Goal: Task Accomplishment & Management: Manage account settings

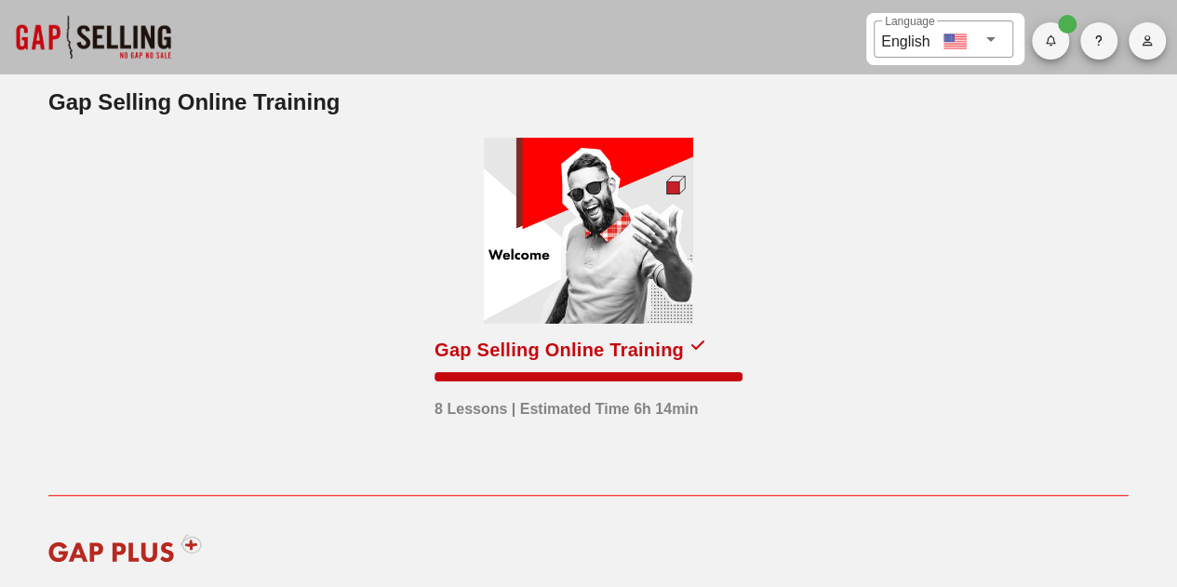
click at [1161, 51] on button "button" at bounding box center [1146, 40] width 37 height 37
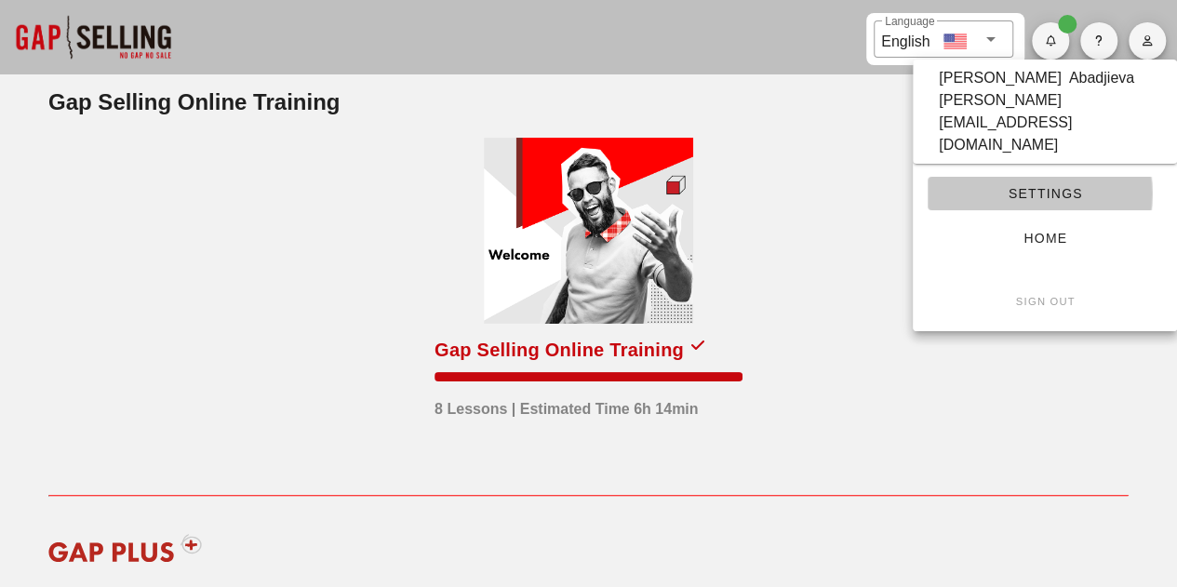
click at [1041, 186] on span "Settings" at bounding box center [1044, 193] width 205 height 15
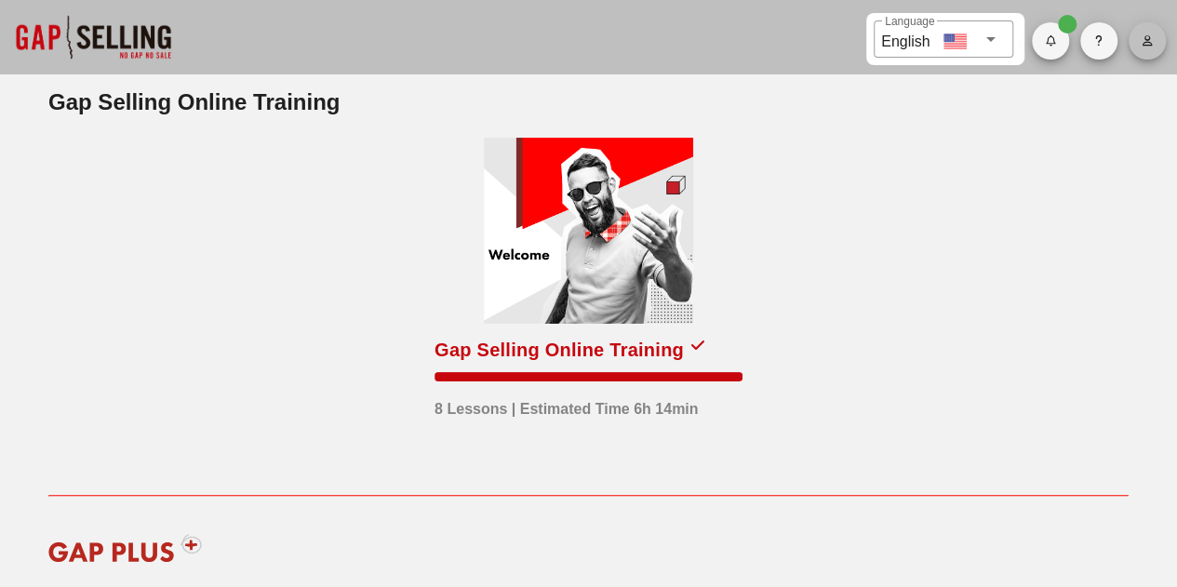
click at [1148, 49] on button "button" at bounding box center [1146, 40] width 37 height 37
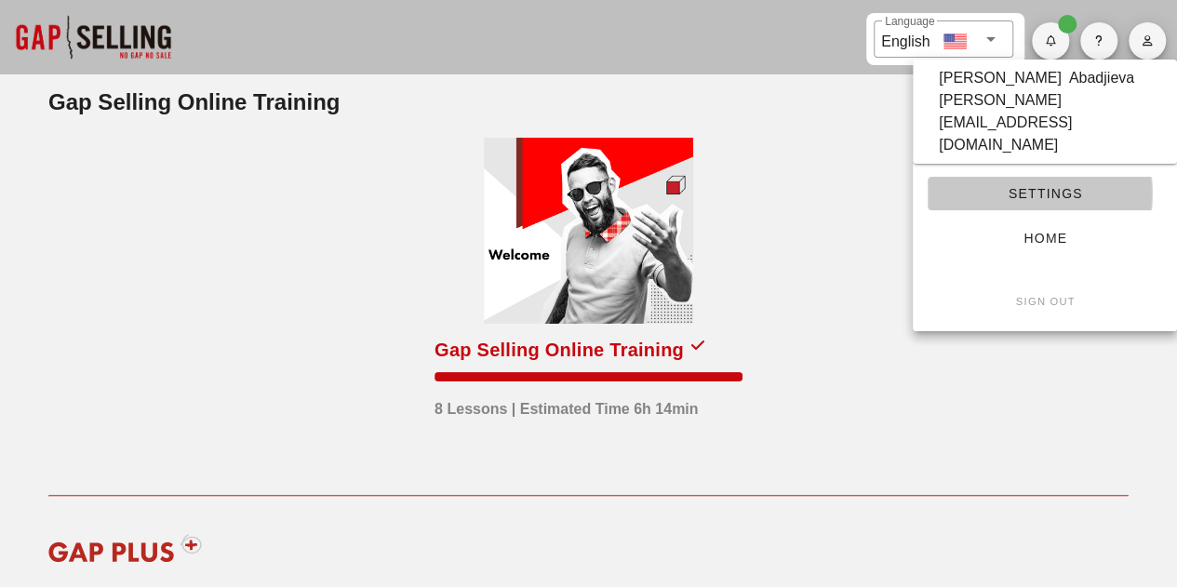
click at [1036, 186] on span "Settings" at bounding box center [1044, 193] width 205 height 15
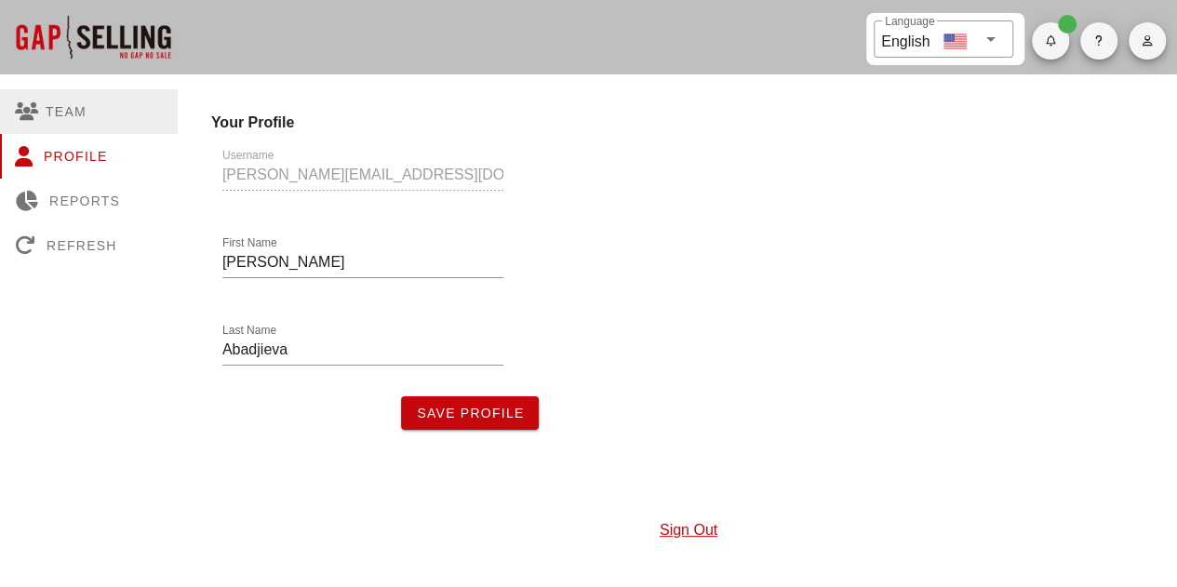
click at [70, 111] on div "Team" at bounding box center [89, 111] width 178 height 45
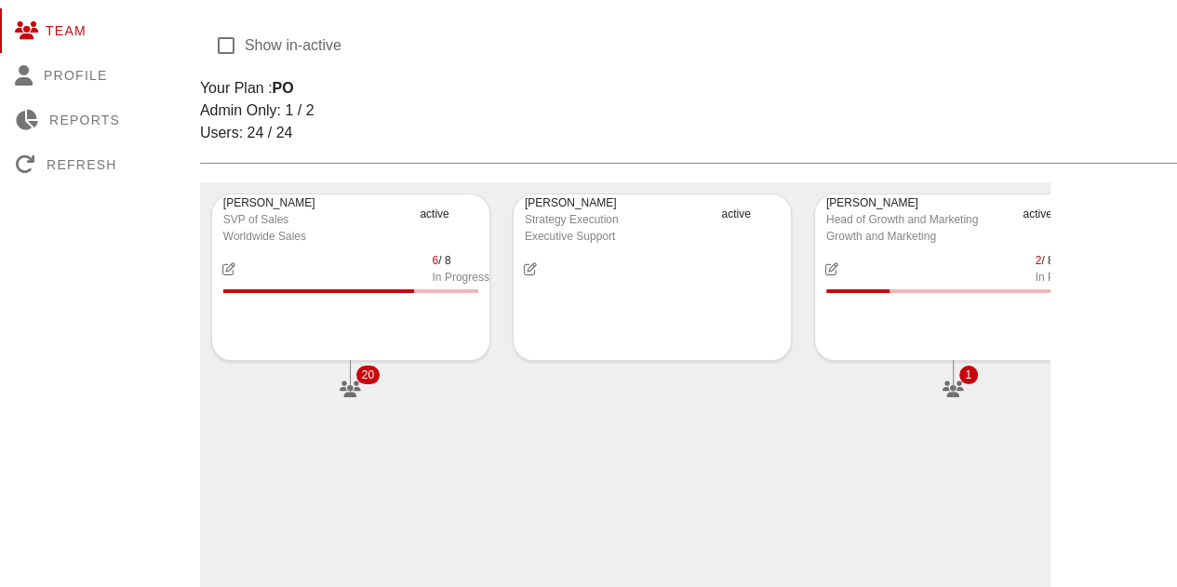
scroll to position [82, 0]
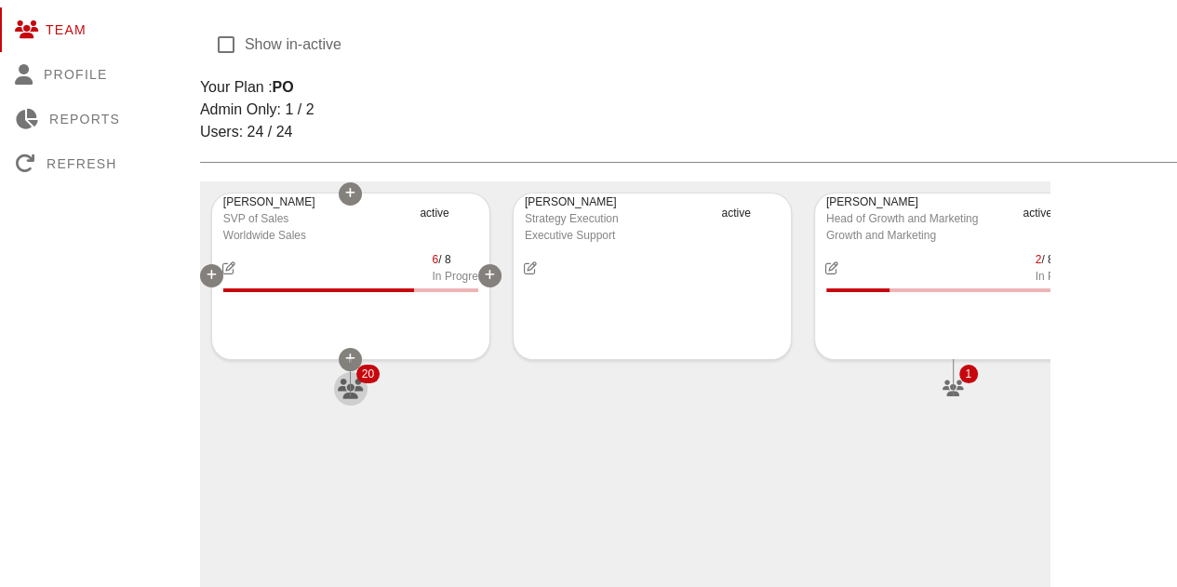
click at [361, 394] on icon "button" at bounding box center [350, 389] width 29 height 20
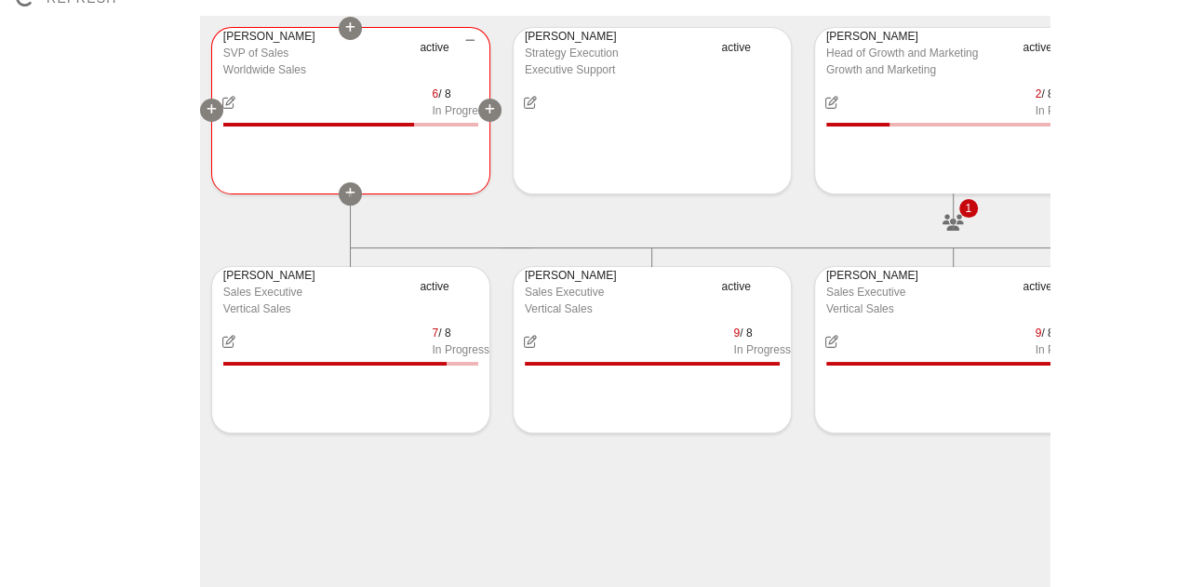
scroll to position [249, 0]
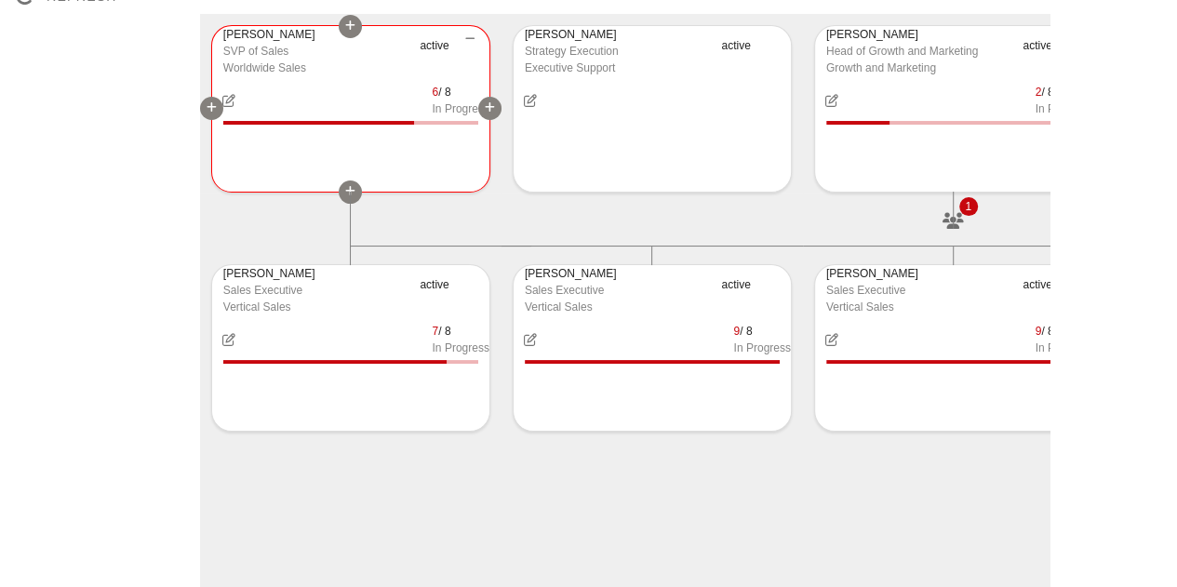
click at [350, 190] on icon at bounding box center [350, 191] width 10 height 11
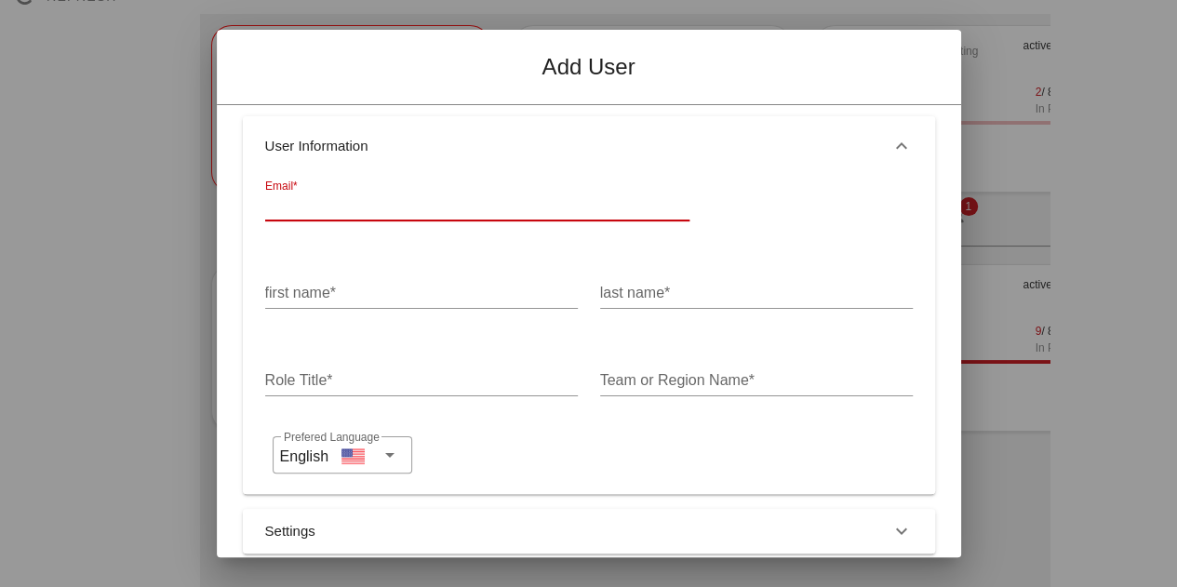
click at [350, 191] on input "Email*" at bounding box center [477, 206] width 424 height 30
paste input "[PERSON_NAME][EMAIL_ADDRESS][PERSON_NAME]"
type input "[PERSON_NAME][EMAIL_ADDRESS][PERSON_NAME]"
click at [328, 291] on div "first name*" at bounding box center [421, 293] width 313 height 30
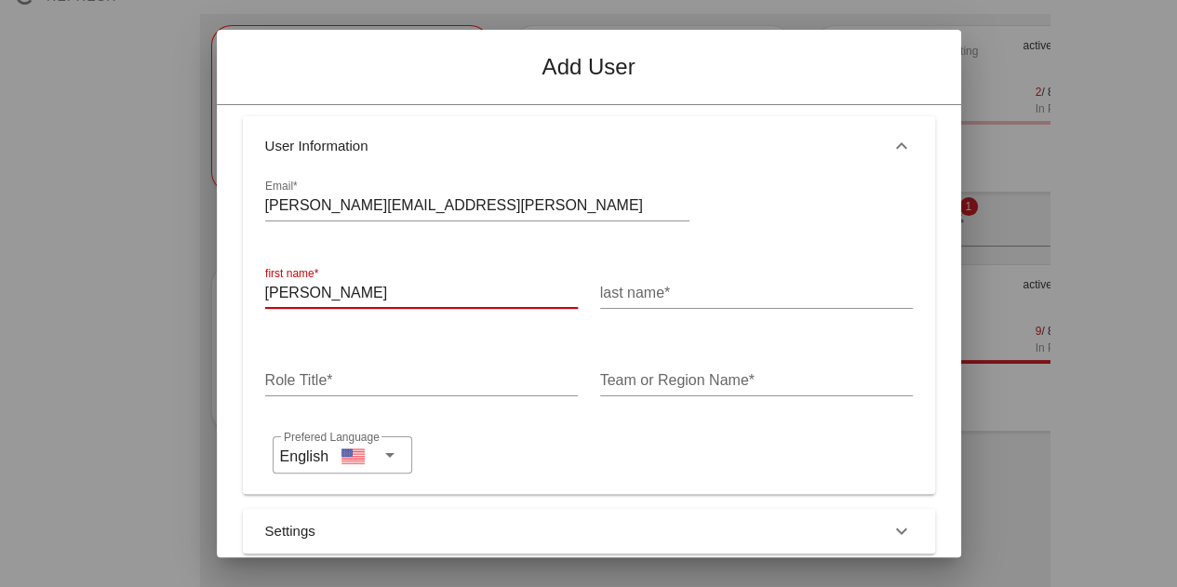
type input "[PERSON_NAME]"
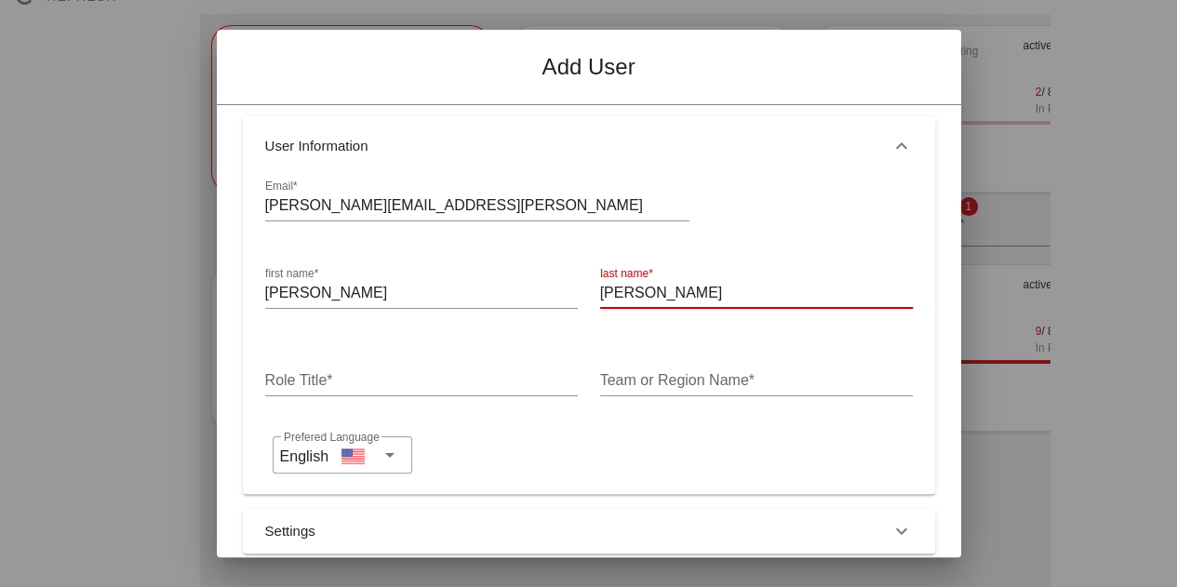
type input "[PERSON_NAME]"
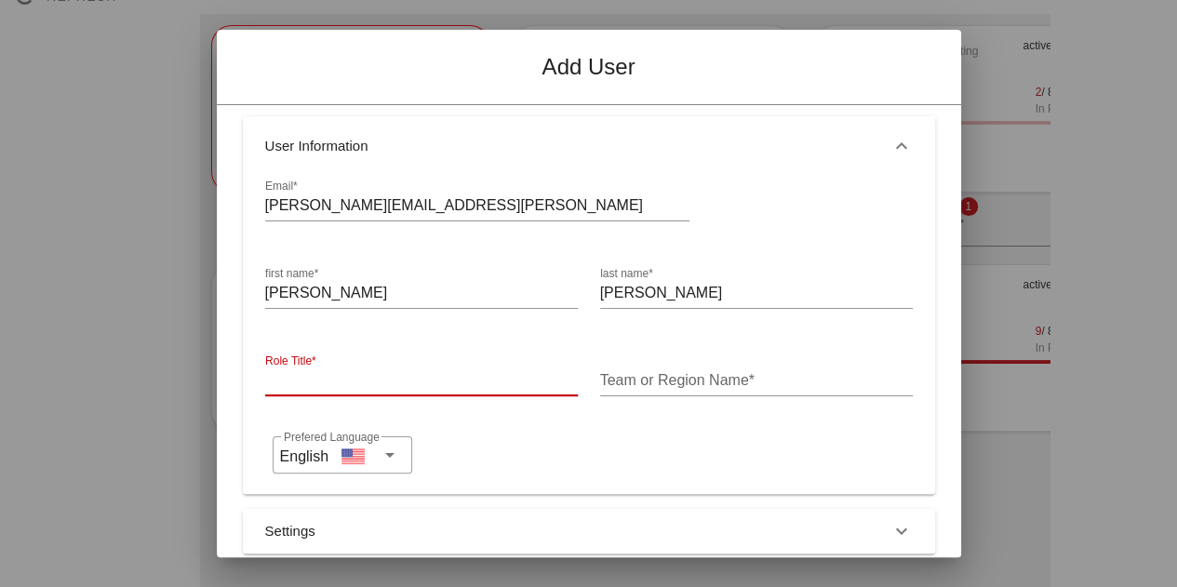
click at [297, 392] on input "Role Title*" at bounding box center [421, 381] width 313 height 30
type input "Sales Director"
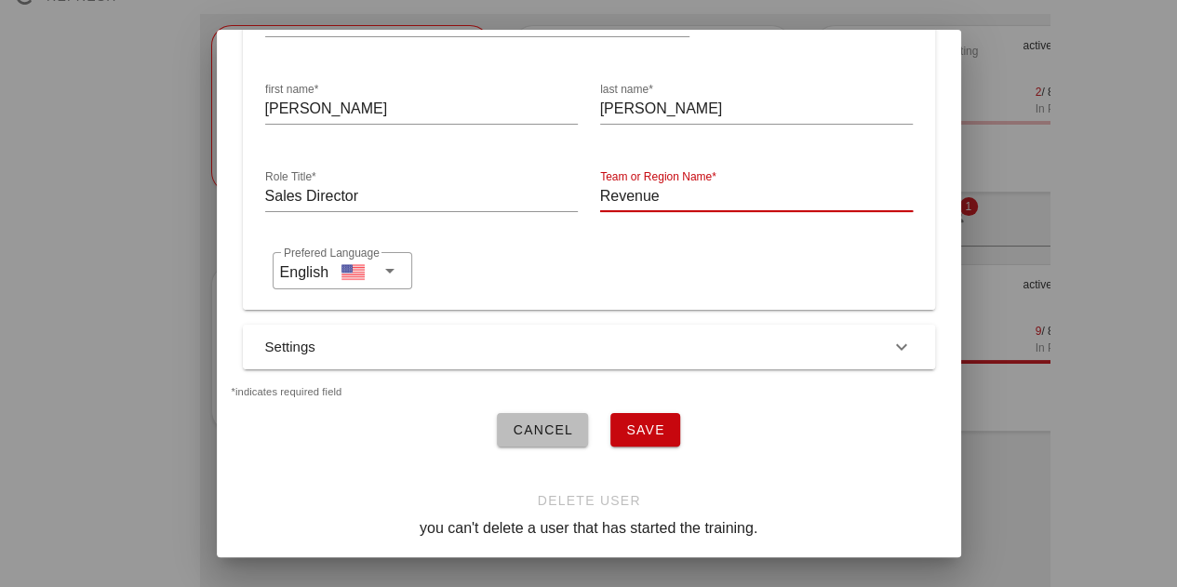
scroll to position [197, 0]
type input "Revenue"
click at [389, 339] on button "Settings" at bounding box center [589, 347] width 692 height 45
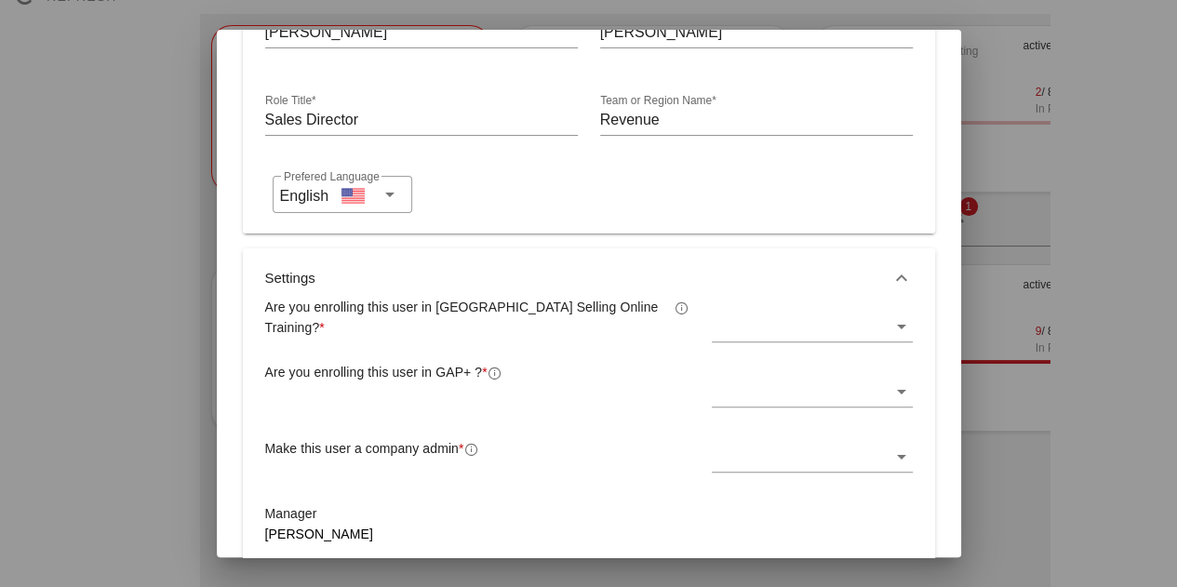
scroll to position [277, 0]
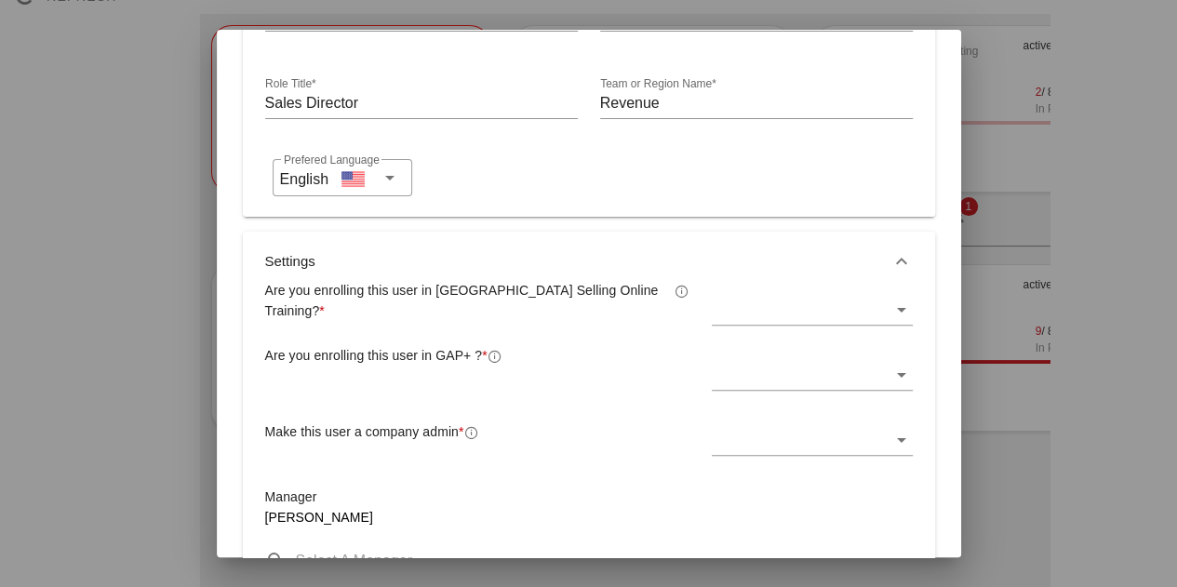
click at [752, 300] on div at bounding box center [799, 310] width 175 height 30
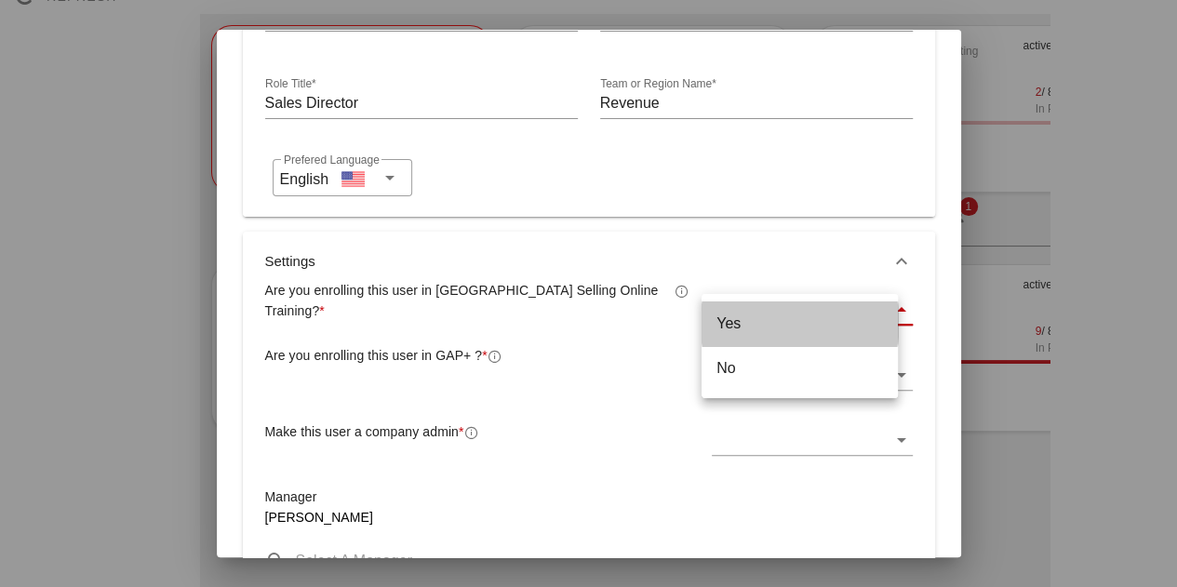
click at [733, 326] on div "Yes" at bounding box center [799, 323] width 167 height 18
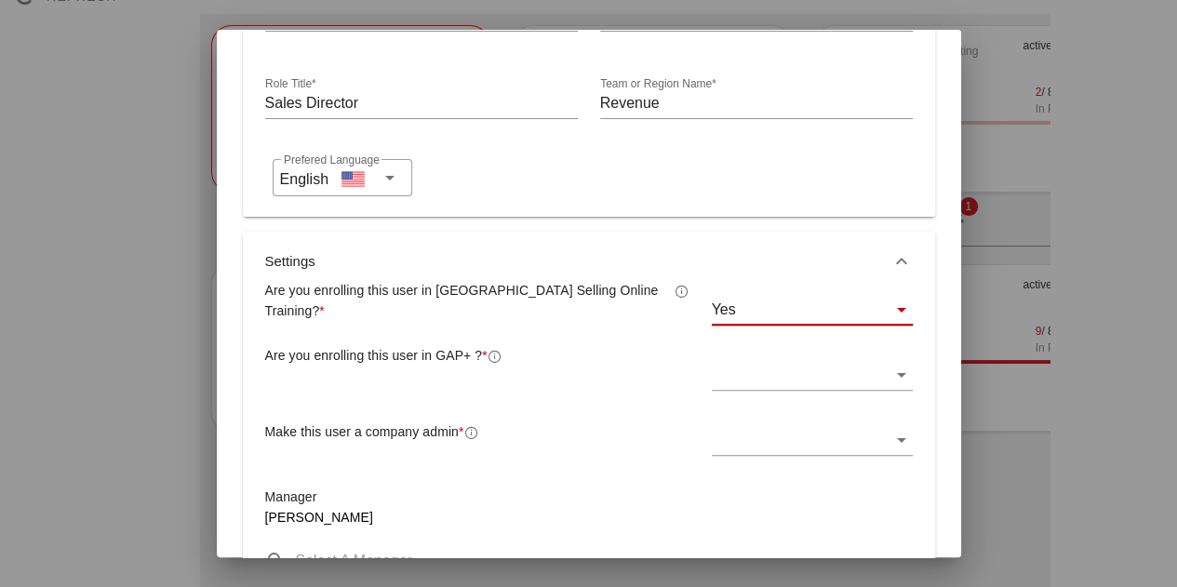
click at [746, 382] on div at bounding box center [799, 375] width 175 height 30
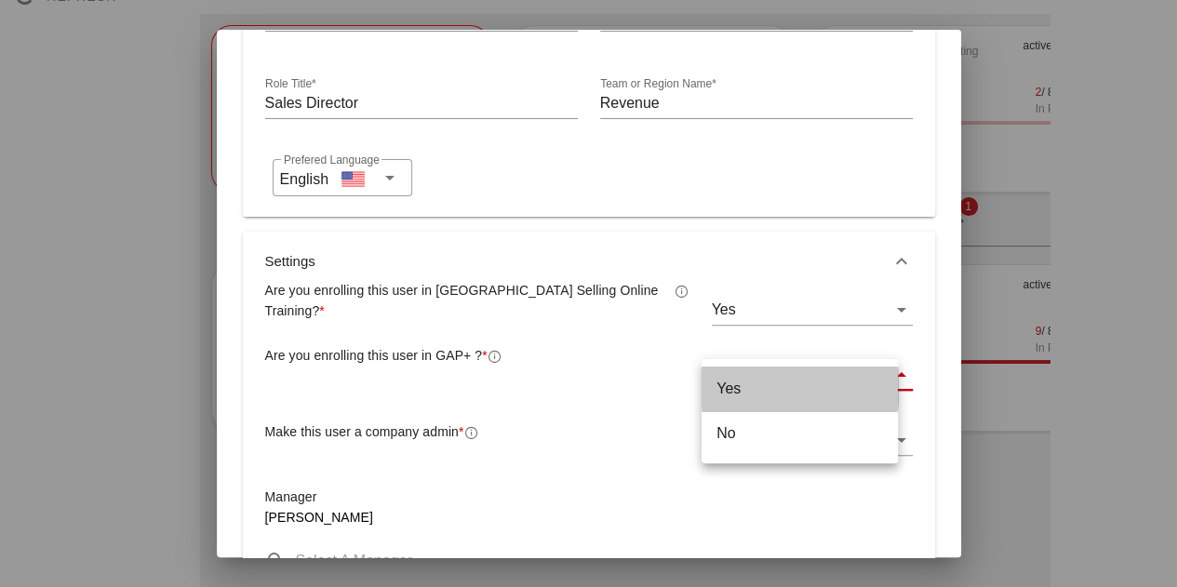
click at [737, 394] on div "Yes" at bounding box center [799, 389] width 167 height 18
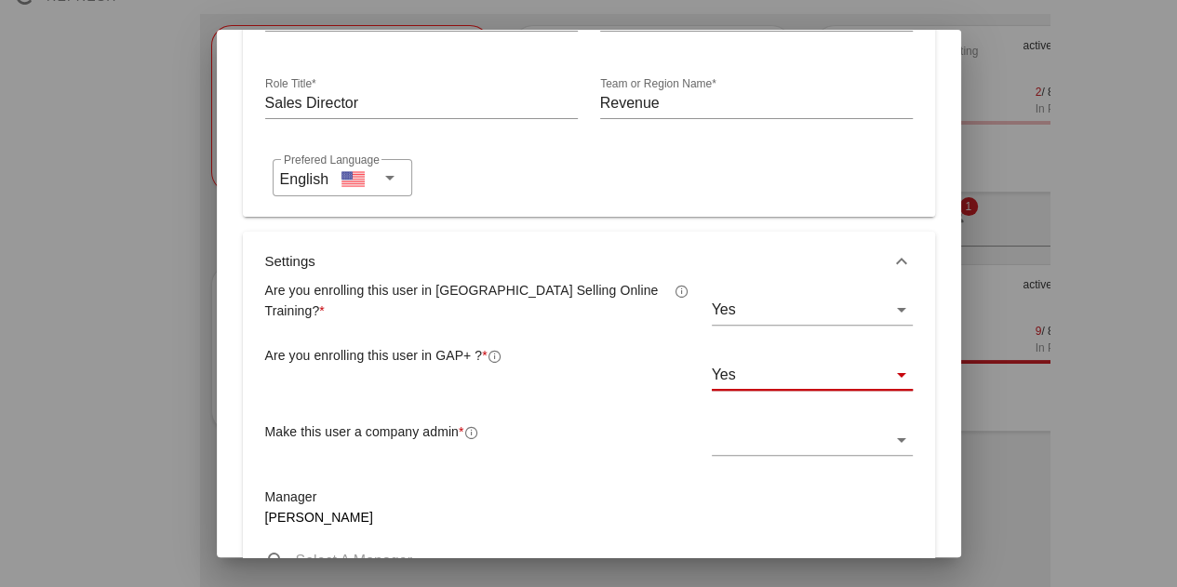
click at [758, 436] on div at bounding box center [799, 440] width 175 height 30
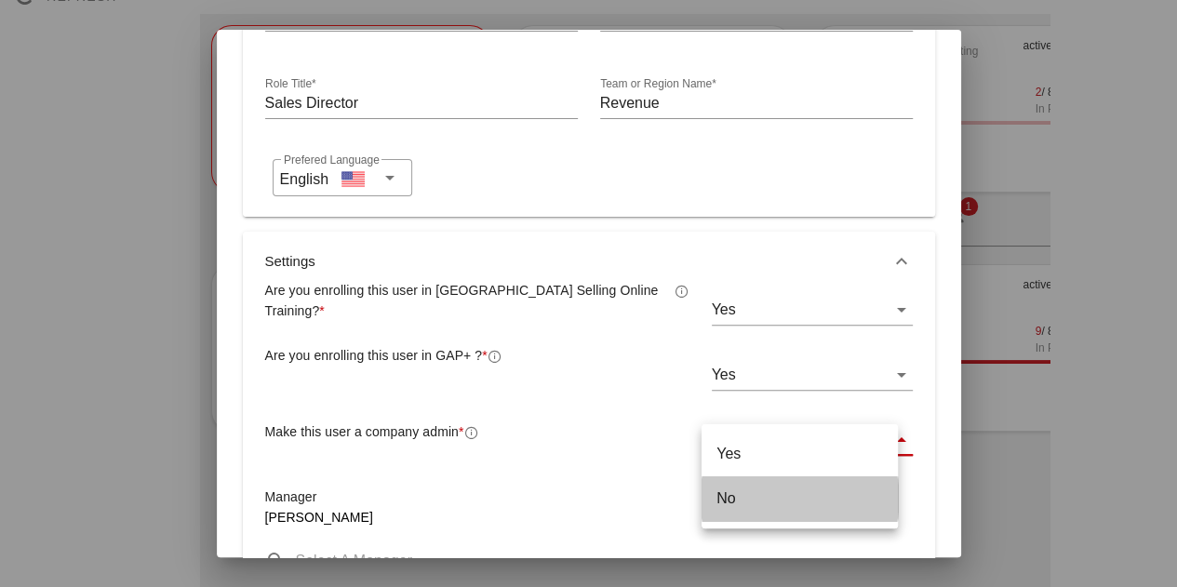
click at [718, 514] on div "No" at bounding box center [799, 498] width 167 height 40
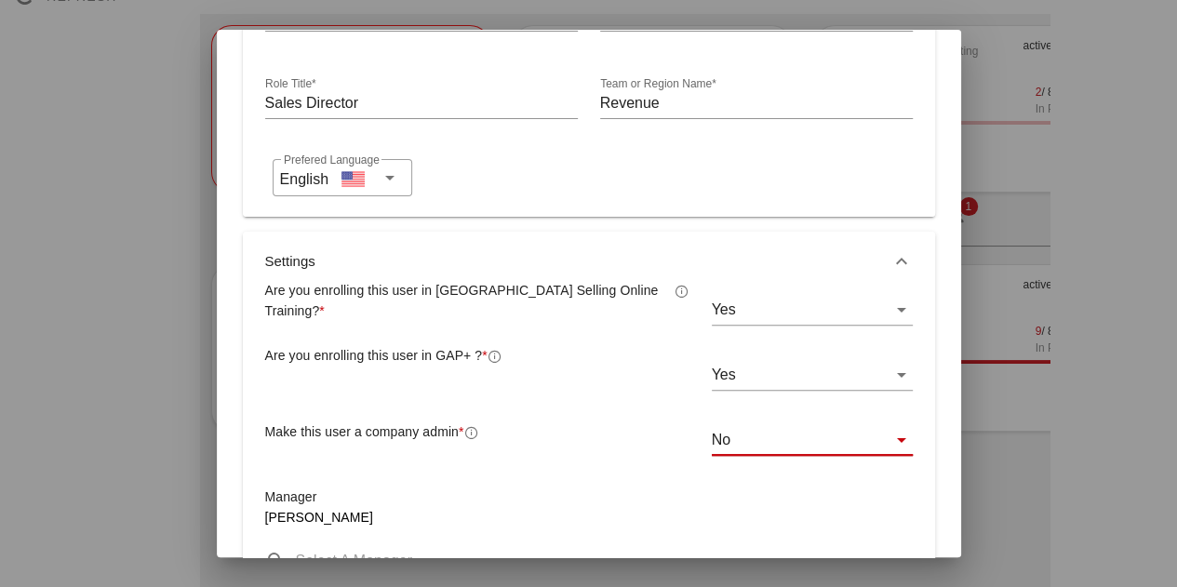
click at [616, 495] on div "Manager [PERSON_NAME]" at bounding box center [588, 542] width 647 height 110
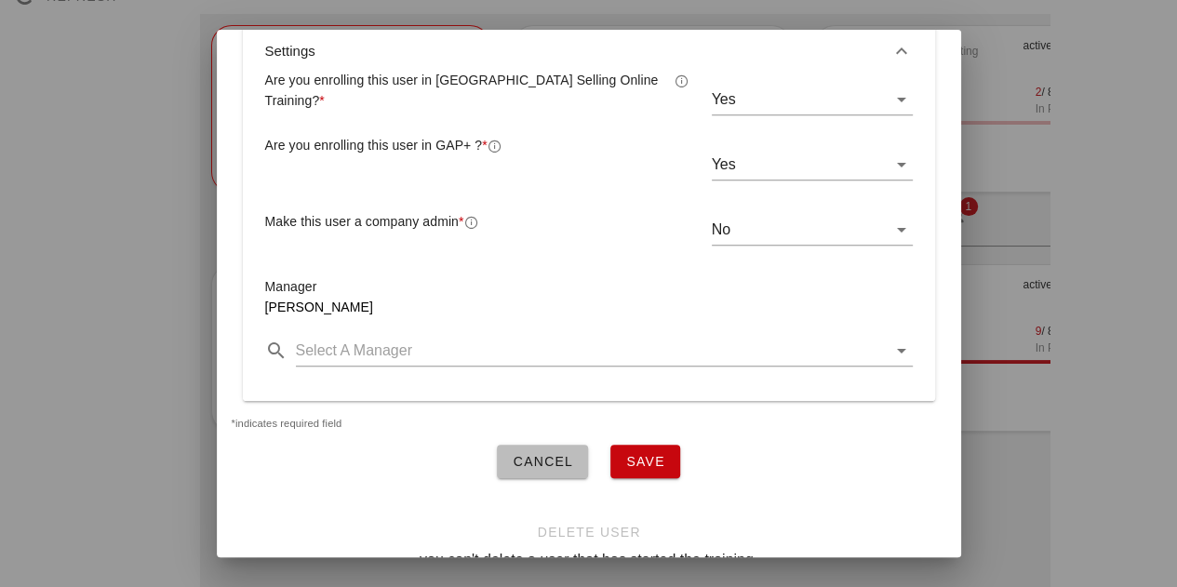
scroll to position [491, 0]
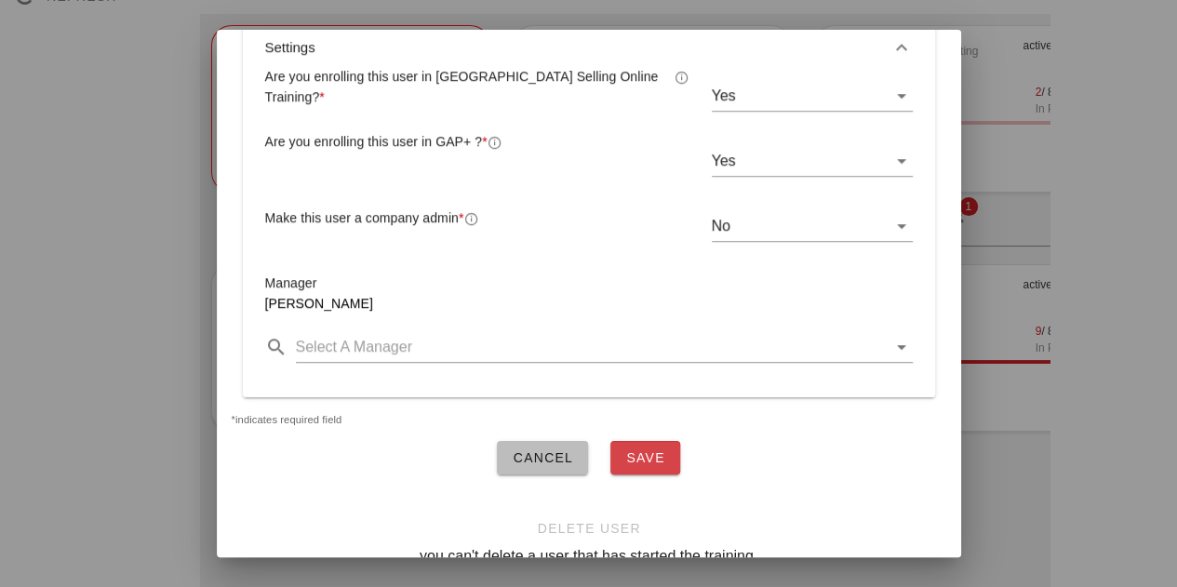
click at [623, 464] on button "Save" at bounding box center [645, 457] width 70 height 33
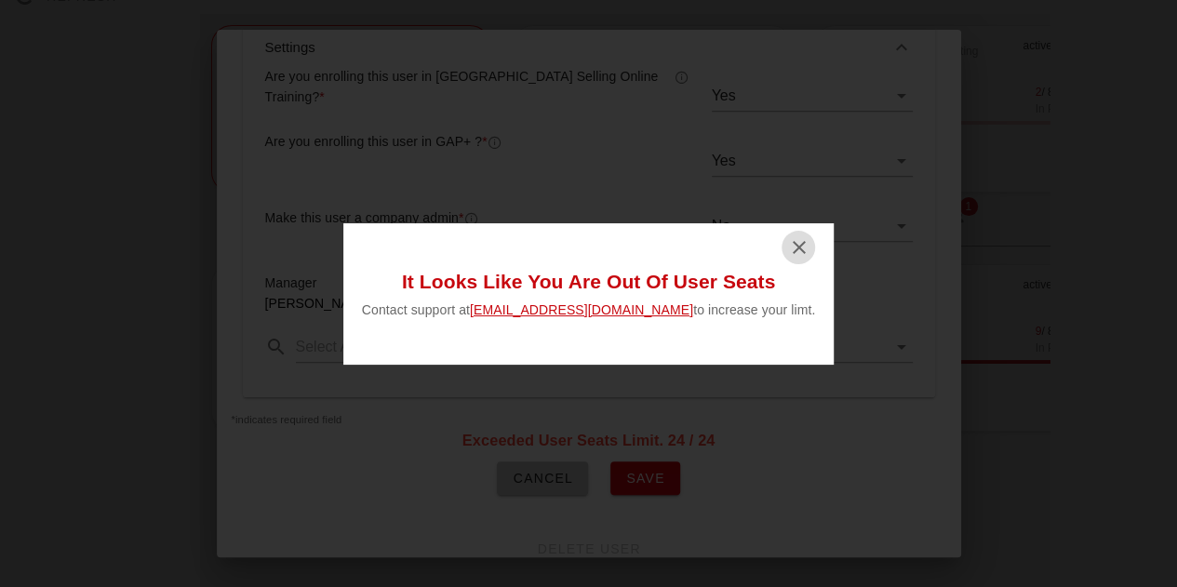
click at [787, 245] on icon "button" at bounding box center [798, 247] width 22 height 22
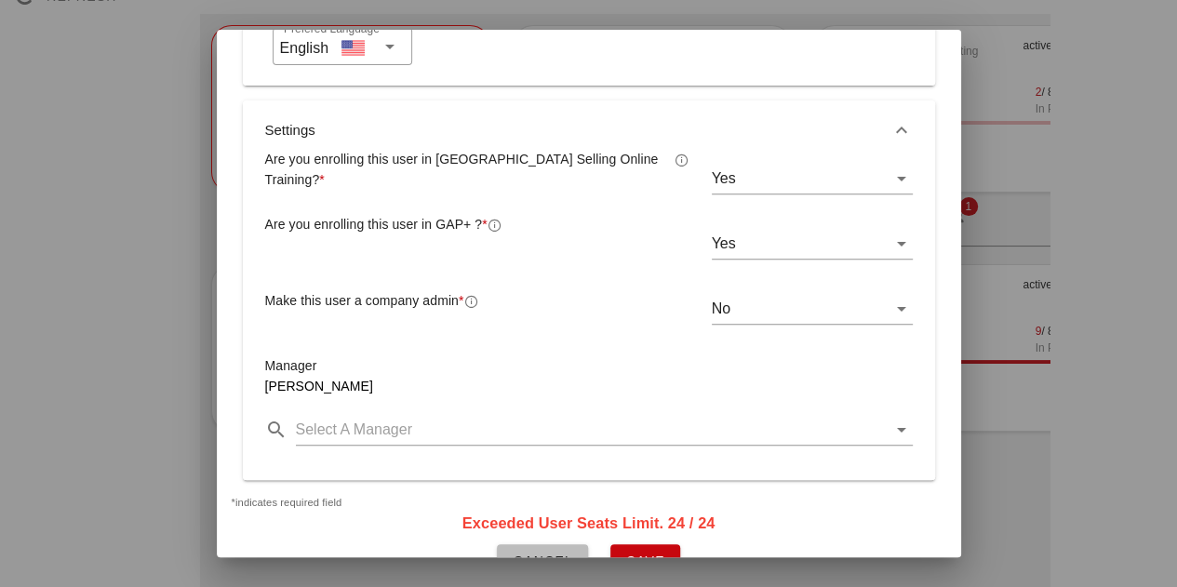
scroll to position [553, 0]
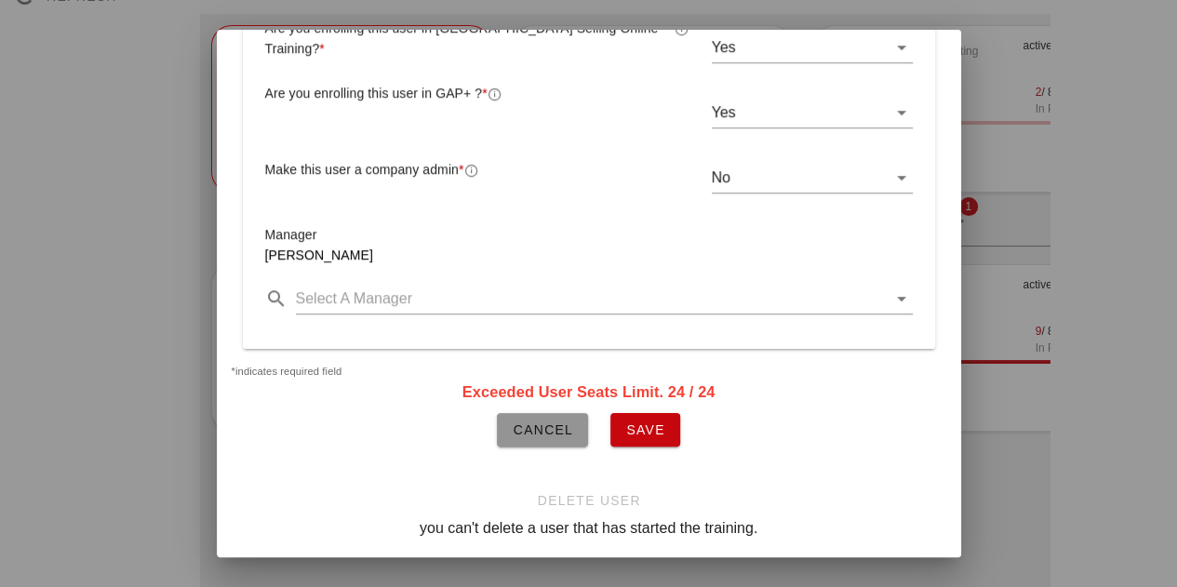
click at [527, 422] on span "Cancel" at bounding box center [542, 429] width 61 height 15
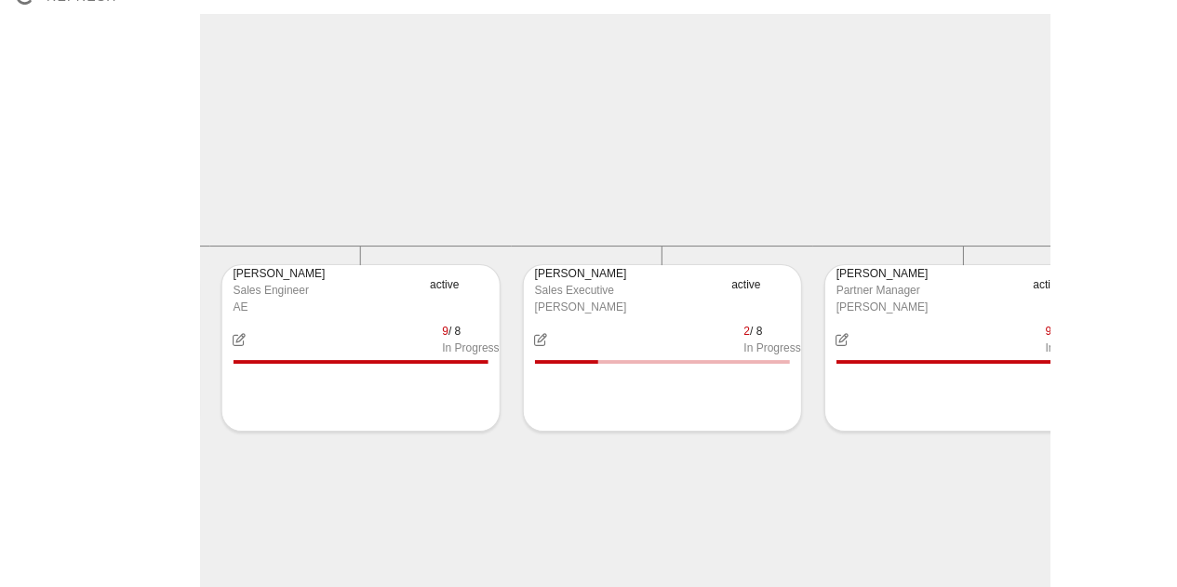
scroll to position [0, 2402]
click at [581, 273] on div "[PERSON_NAME]" at bounding box center [627, 273] width 186 height 17
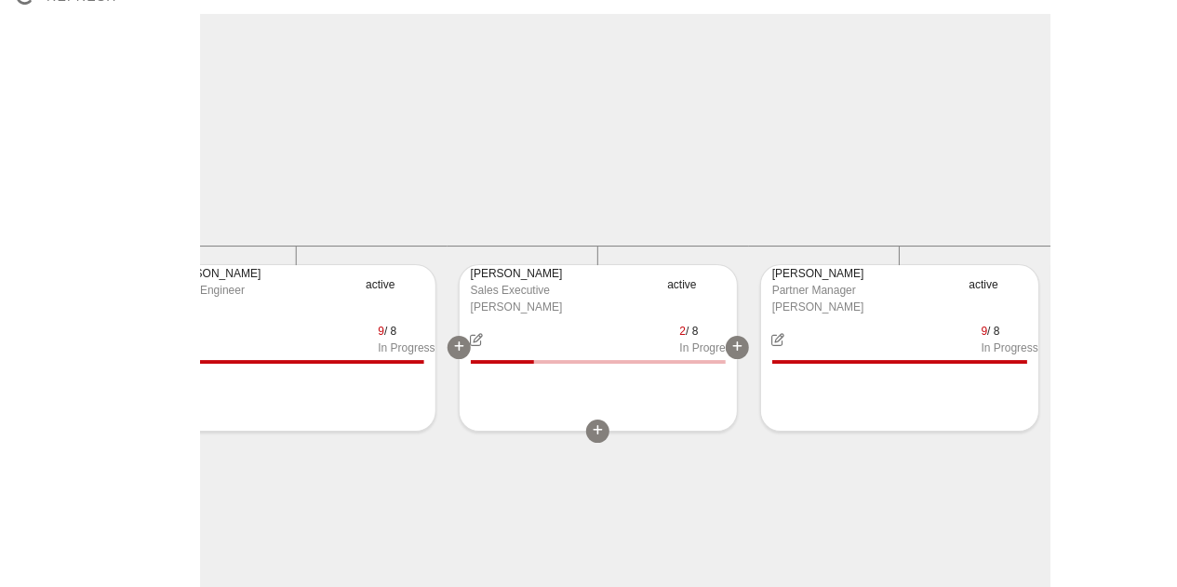
scroll to position [0, 2462]
click at [513, 323] on div "2 / 8 In Progress" at bounding box center [600, 339] width 277 height 33
click at [482, 341] on icon "button" at bounding box center [480, 339] width 16 height 13
type input "[PERSON_NAME][EMAIL_ADDRESS]"
type input "[PERSON_NAME]"
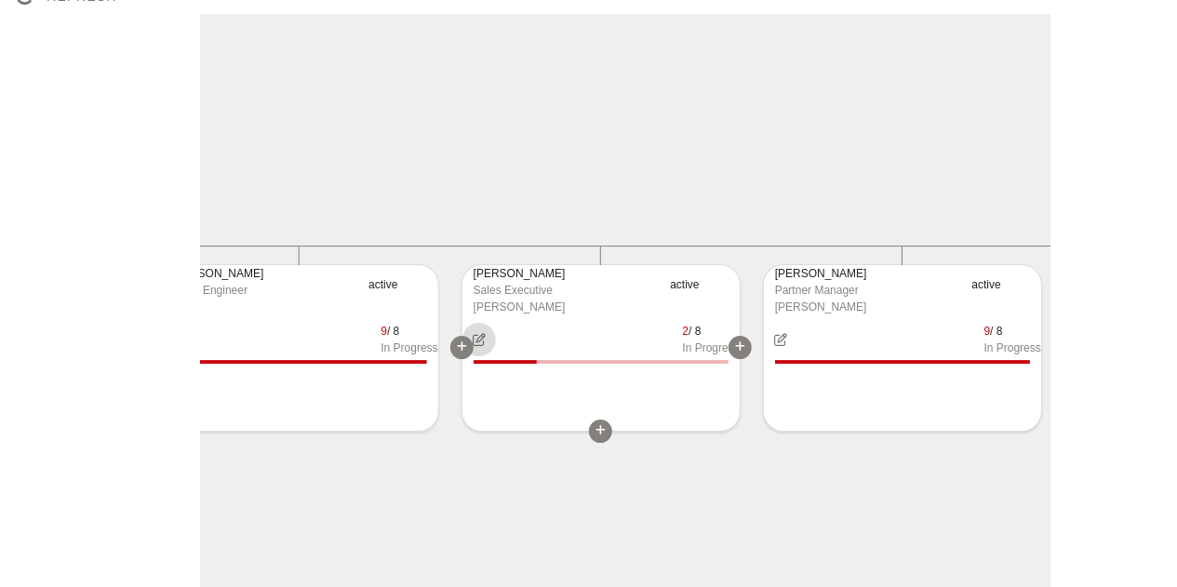
type input "Antrov"
type input "Sales Executive"
type input "[PERSON_NAME]"
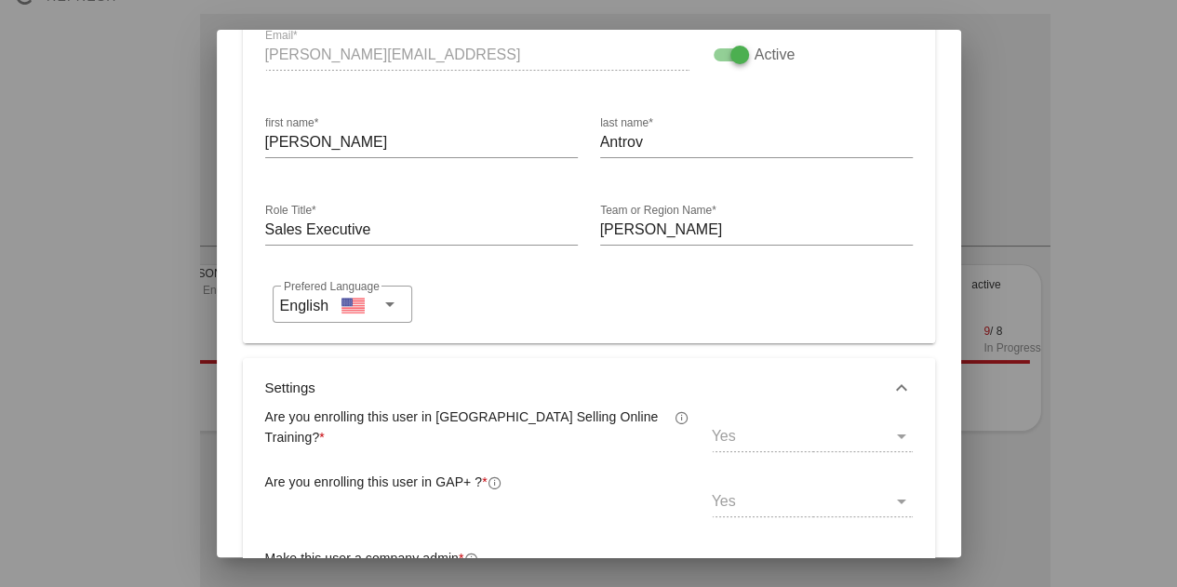
scroll to position [0, 0]
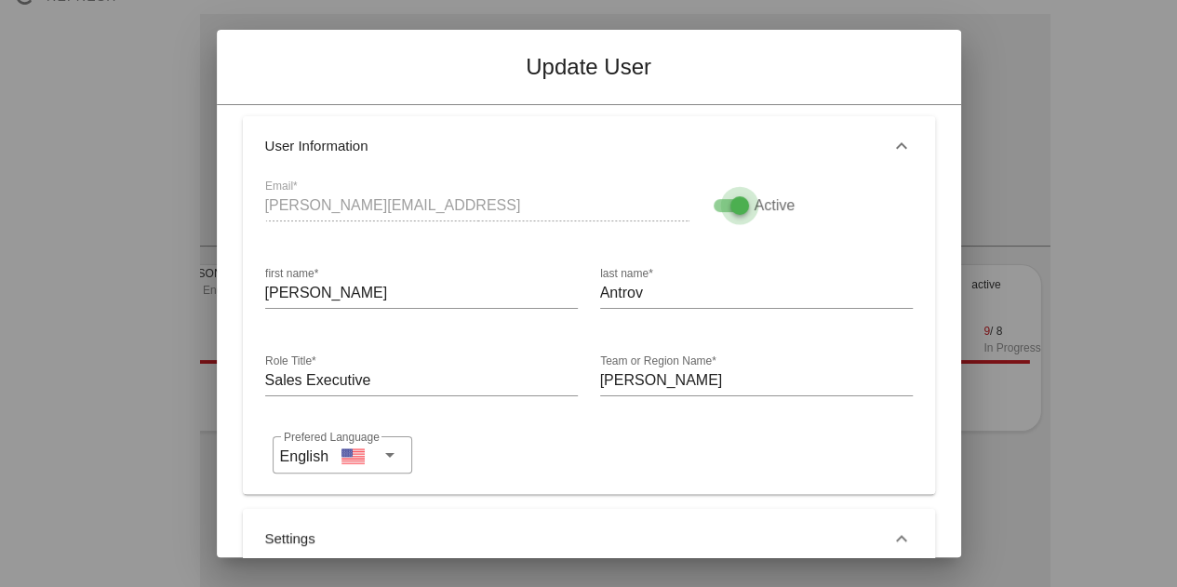
click at [724, 201] on div at bounding box center [740, 206] width 32 height 32
checkbox input "false"
drag, startPoint x: 443, startPoint y: 207, endPoint x: 330, endPoint y: 207, distance: 112.6
click at [330, 207] on div "Email* [PERSON_NAME][EMAIL_ADDRESS]" at bounding box center [477, 208] width 447 height 87
drag, startPoint x: 270, startPoint y: 306, endPoint x: 281, endPoint y: 167, distance: 140.0
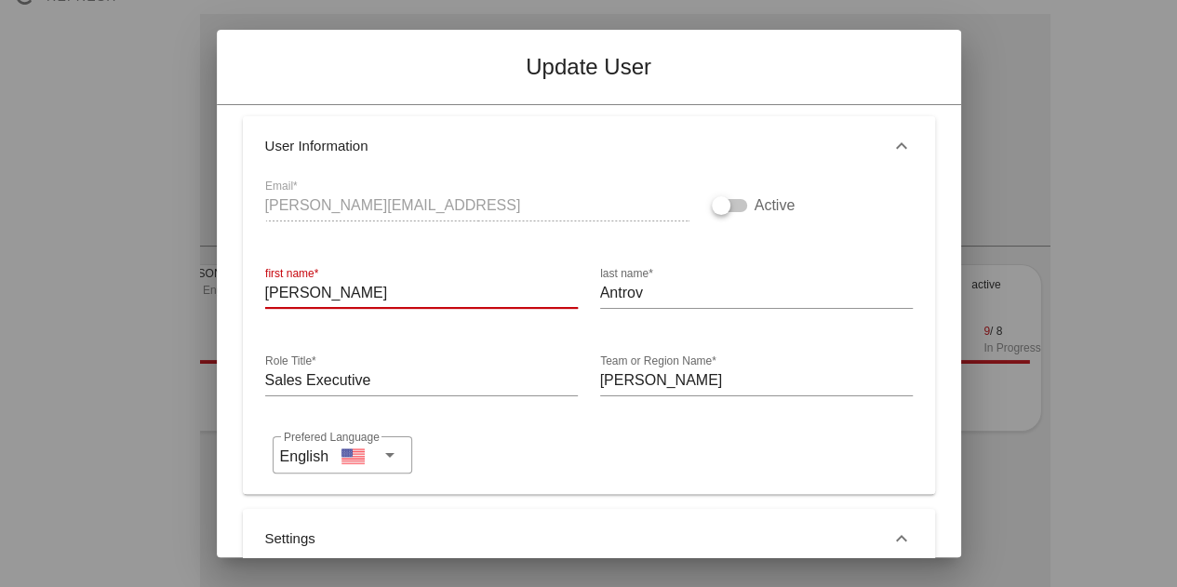
click at [281, 167] on div "User Information Email* [PERSON_NAME][EMAIL_ADDRESS] Active first name* [PERSON…" at bounding box center [589, 305] width 692 height 378
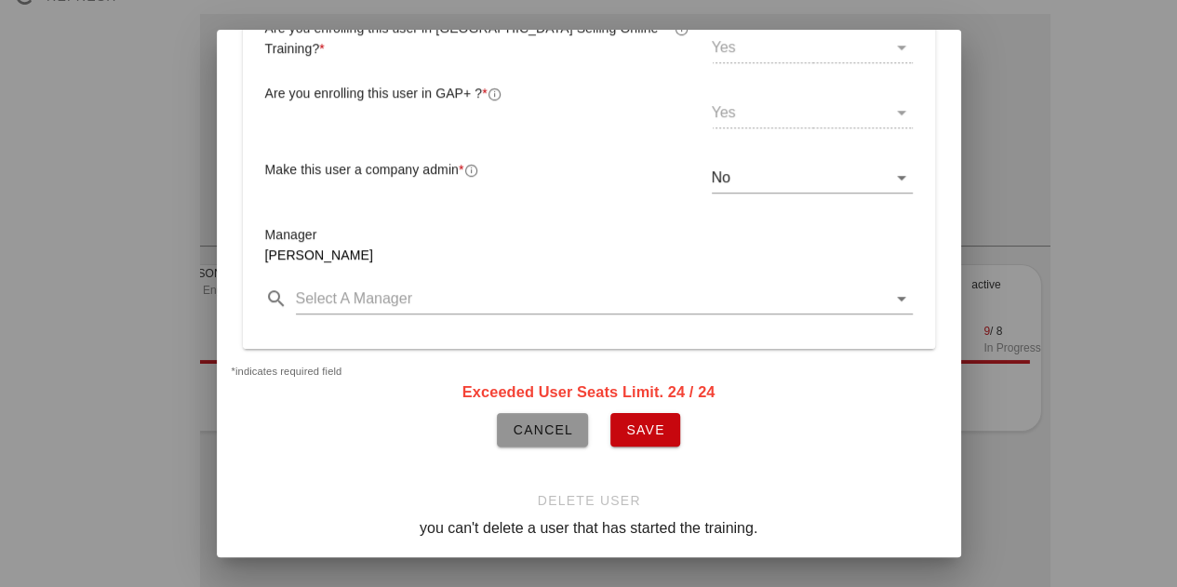
click at [514, 426] on button "Cancel" at bounding box center [542, 429] width 91 height 33
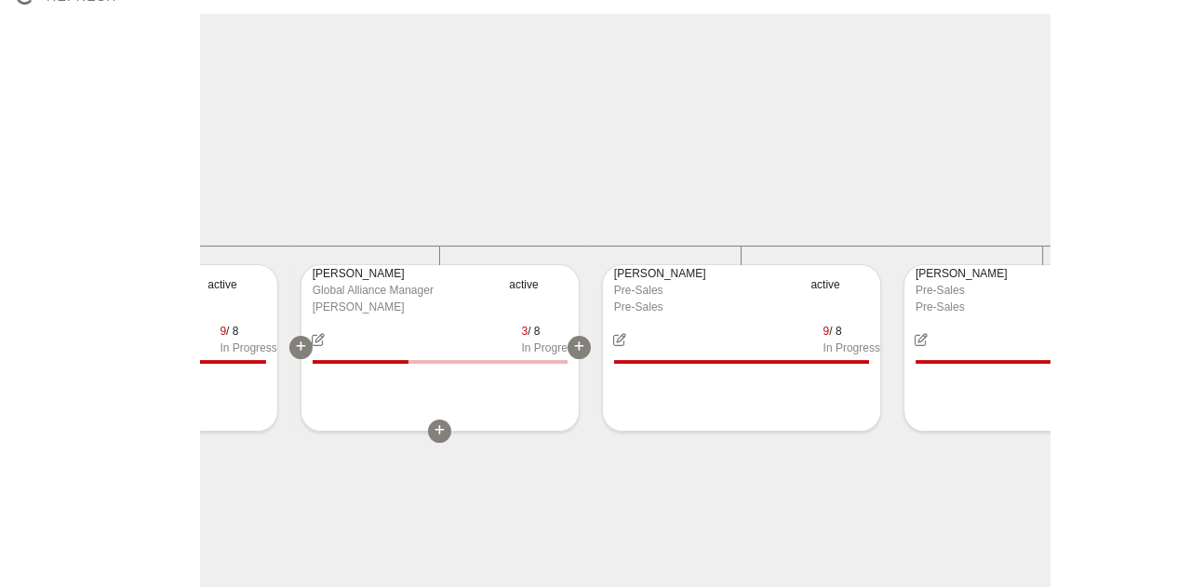
scroll to position [0, 3233]
click at [434, 297] on div "Global Alliance Manager" at bounding box center [399, 290] width 186 height 17
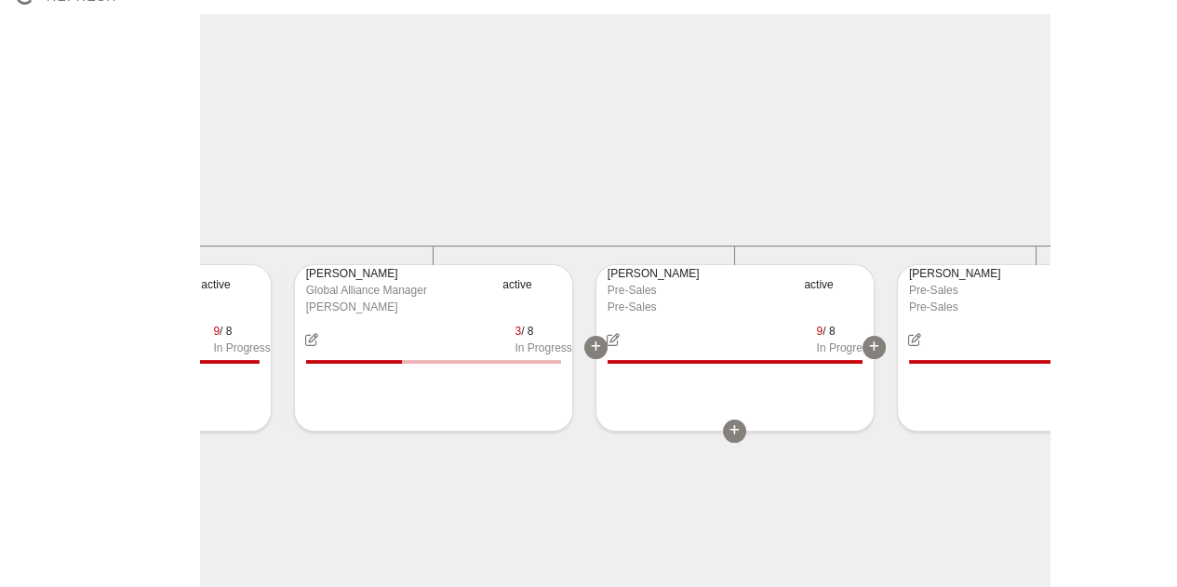
click at [654, 291] on div "Pre-Sales" at bounding box center [700, 290] width 186 height 17
click at [649, 276] on div "[PERSON_NAME]" at bounding box center [700, 273] width 186 height 17
click at [613, 339] on icon "button" at bounding box center [614, 339] width 16 height 13
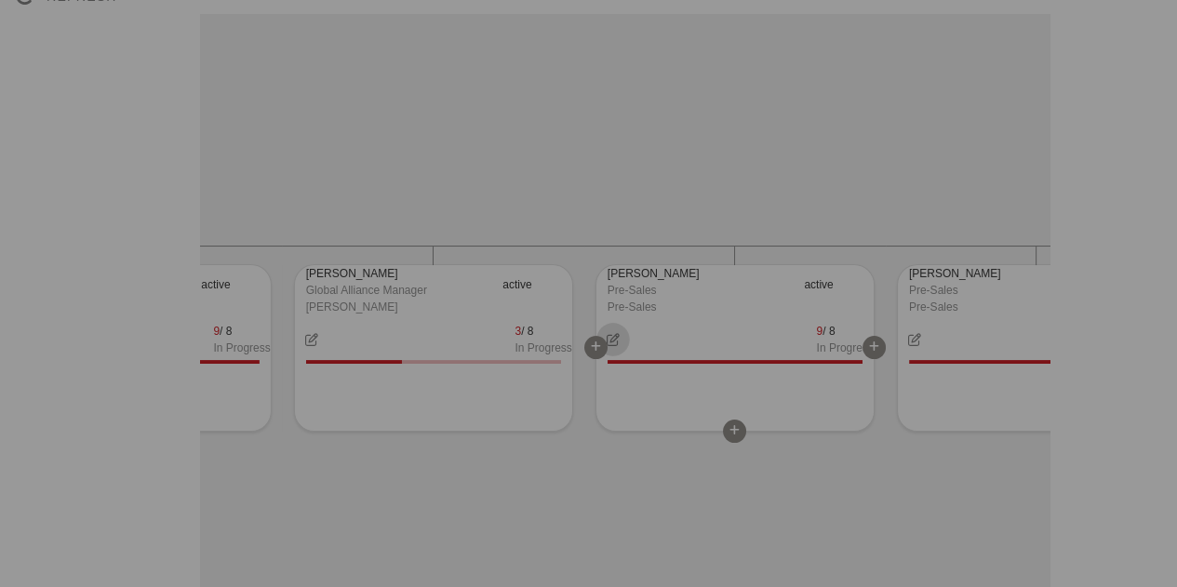
type input "[EMAIL_ADDRESS]"
type input "[PERSON_NAME]"
type input "Marhubi"
type input "Pre-Sales"
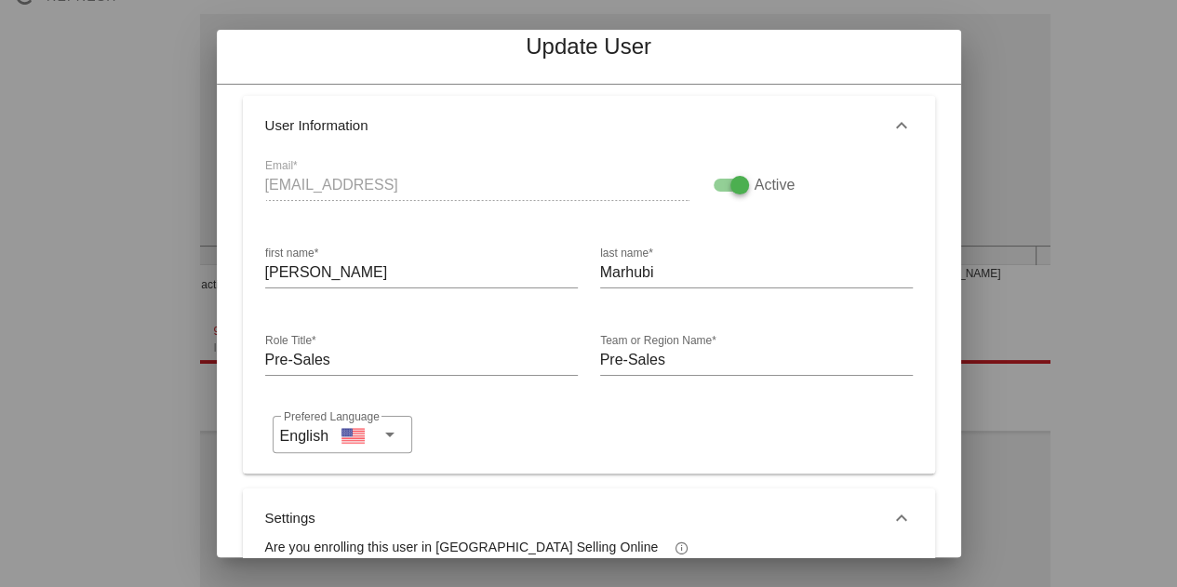
scroll to position [17, 0]
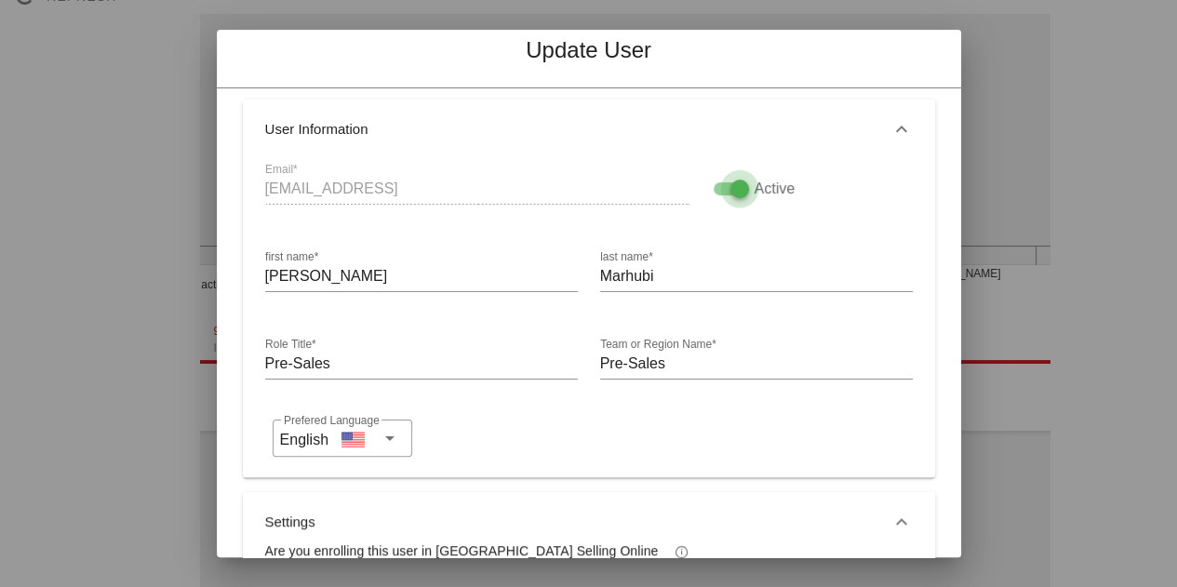
click at [724, 184] on div at bounding box center [740, 189] width 32 height 32
checkbox input "false"
drag, startPoint x: 261, startPoint y: 195, endPoint x: 330, endPoint y: 193, distance: 68.9
click at [330, 193] on div "Email* [EMAIL_ADDRESS]" at bounding box center [477, 191] width 447 height 87
